Goal: Navigation & Orientation: Find specific page/section

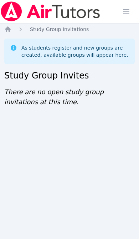
click at [9, 30] on icon "Breadcrumb" at bounding box center [8, 29] width 6 height 6
